Goal: Information Seeking & Learning: Learn about a topic

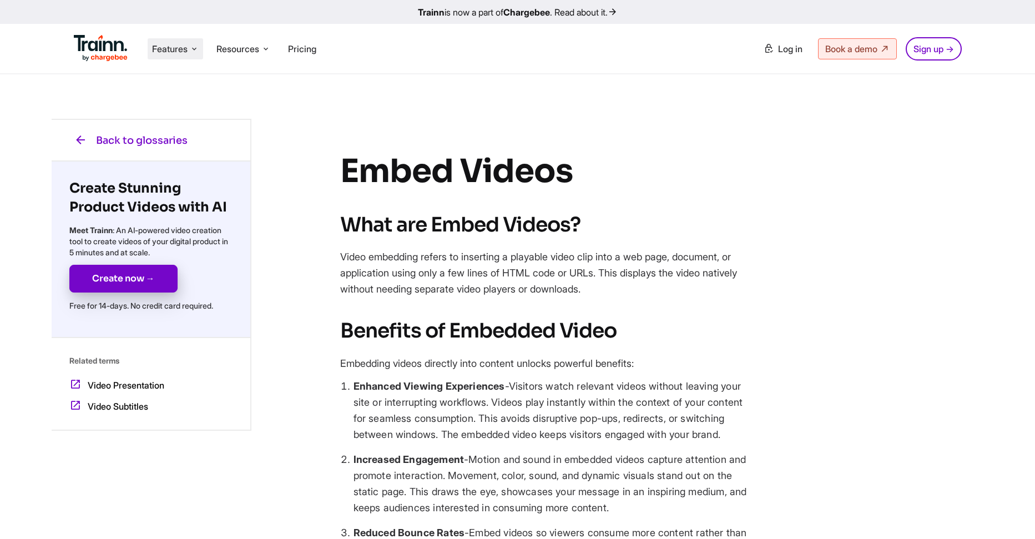
click at [180, 51] on span "Features" at bounding box center [170, 49] width 36 height 12
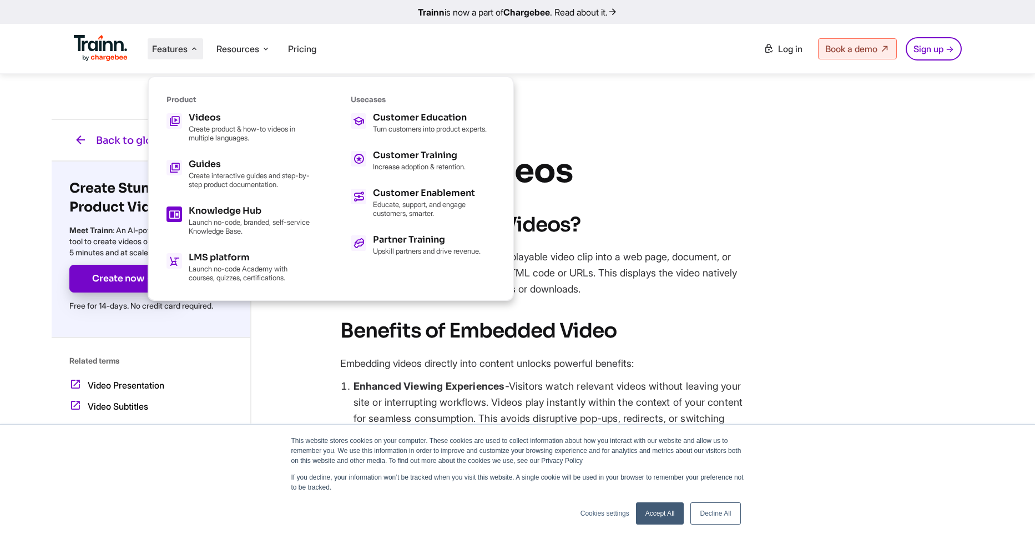
click at [227, 227] on p "Launch no-code, branded, self-service Knowledge Base." at bounding box center [250, 227] width 122 height 18
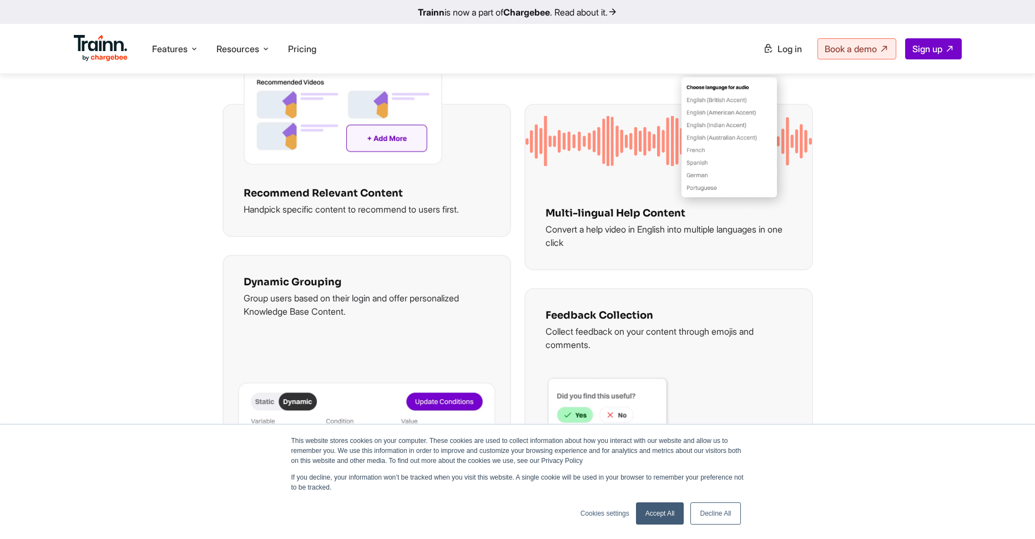
scroll to position [1823, 0]
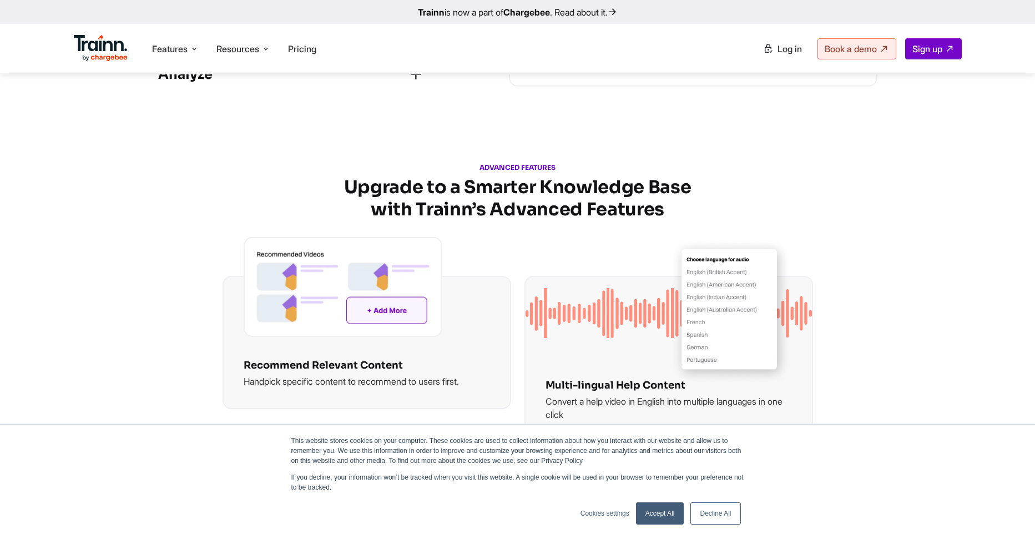
scroll to position [1621, 0]
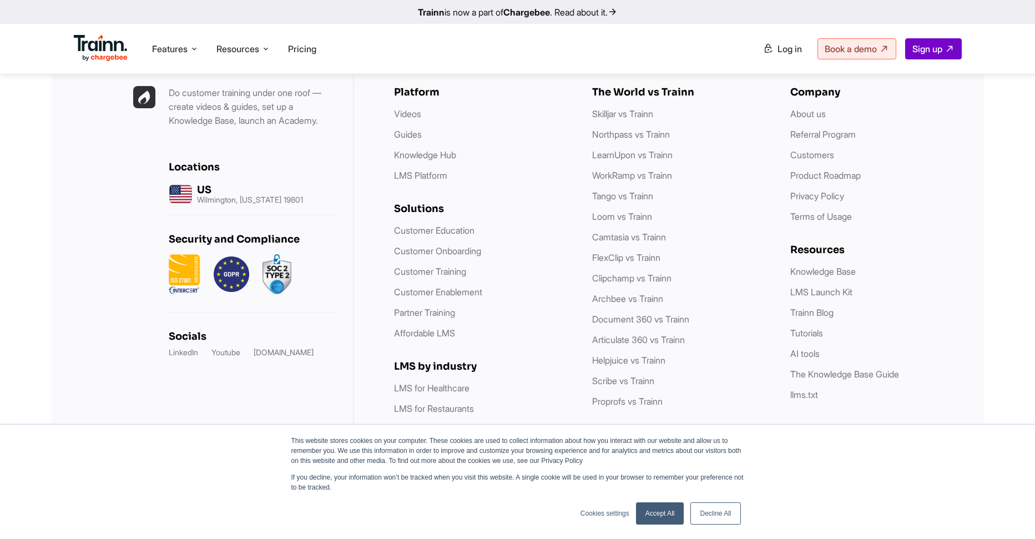
scroll to position [3233, 0]
click at [813, 332] on link "Tutorials" at bounding box center [807, 333] width 33 height 11
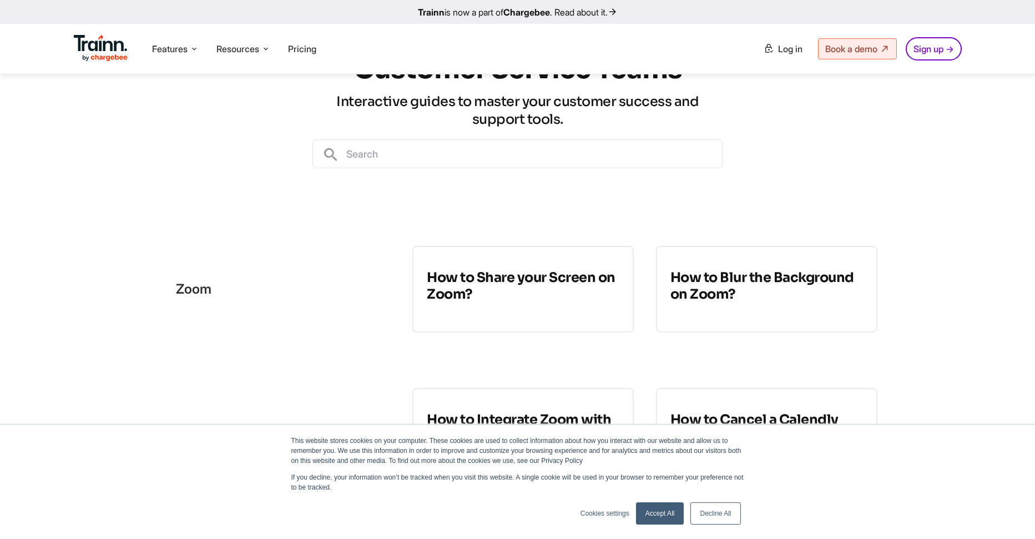
scroll to position [116, 0]
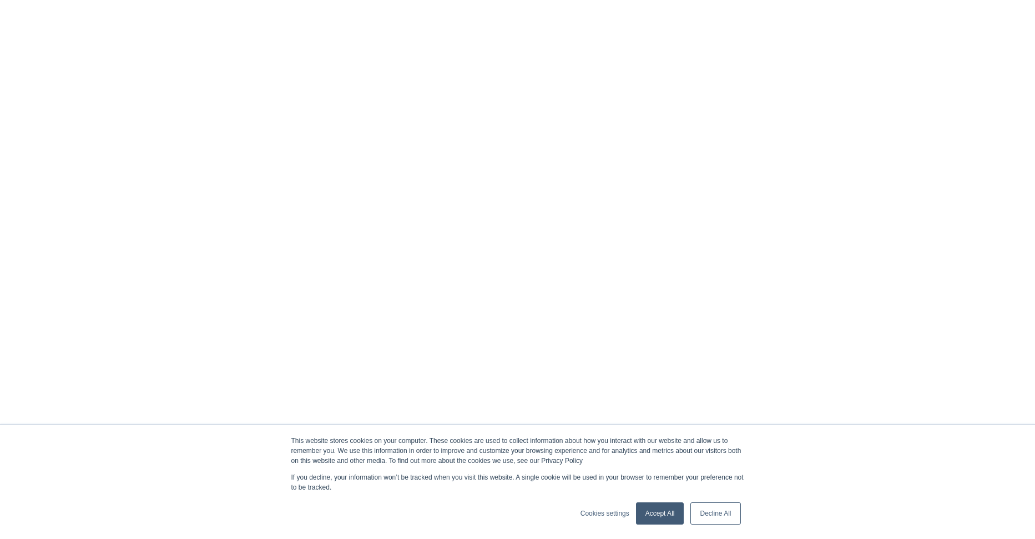
scroll to position [3233, 0]
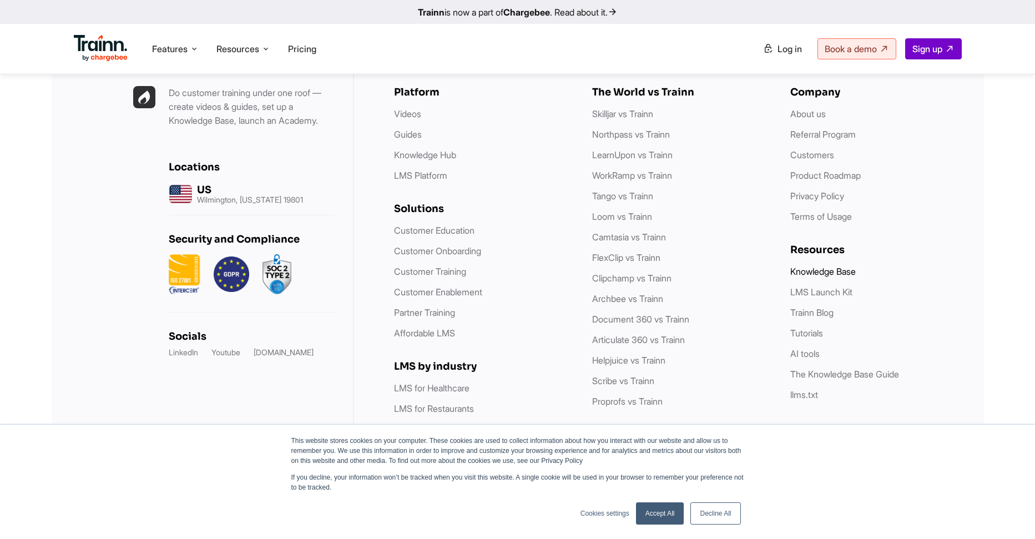
click at [812, 273] on link "Knowledge Base" at bounding box center [824, 271] width 66 height 11
